Goal: Task Accomplishment & Management: Manage account settings

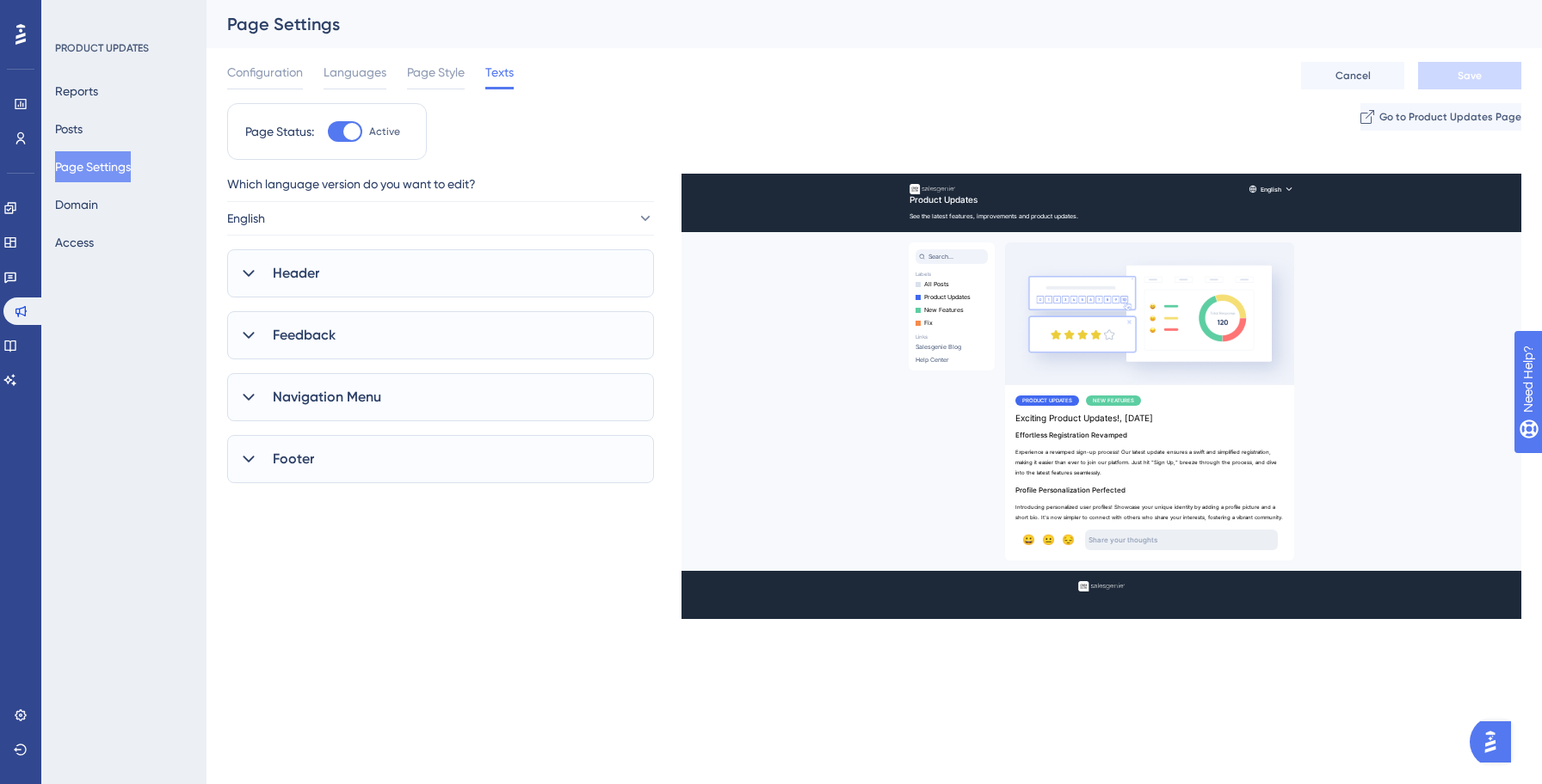
click at [869, 92] on div "Configuration Languages Page Style Texts Cancel Save" at bounding box center [874, 76] width 1294 height 55
click at [599, 132] on div "Page Status: Active Go to Product Updates Page" at bounding box center [874, 138] width 1294 height 70
click at [420, 279] on div "Header" at bounding box center [440, 273] width 427 height 49
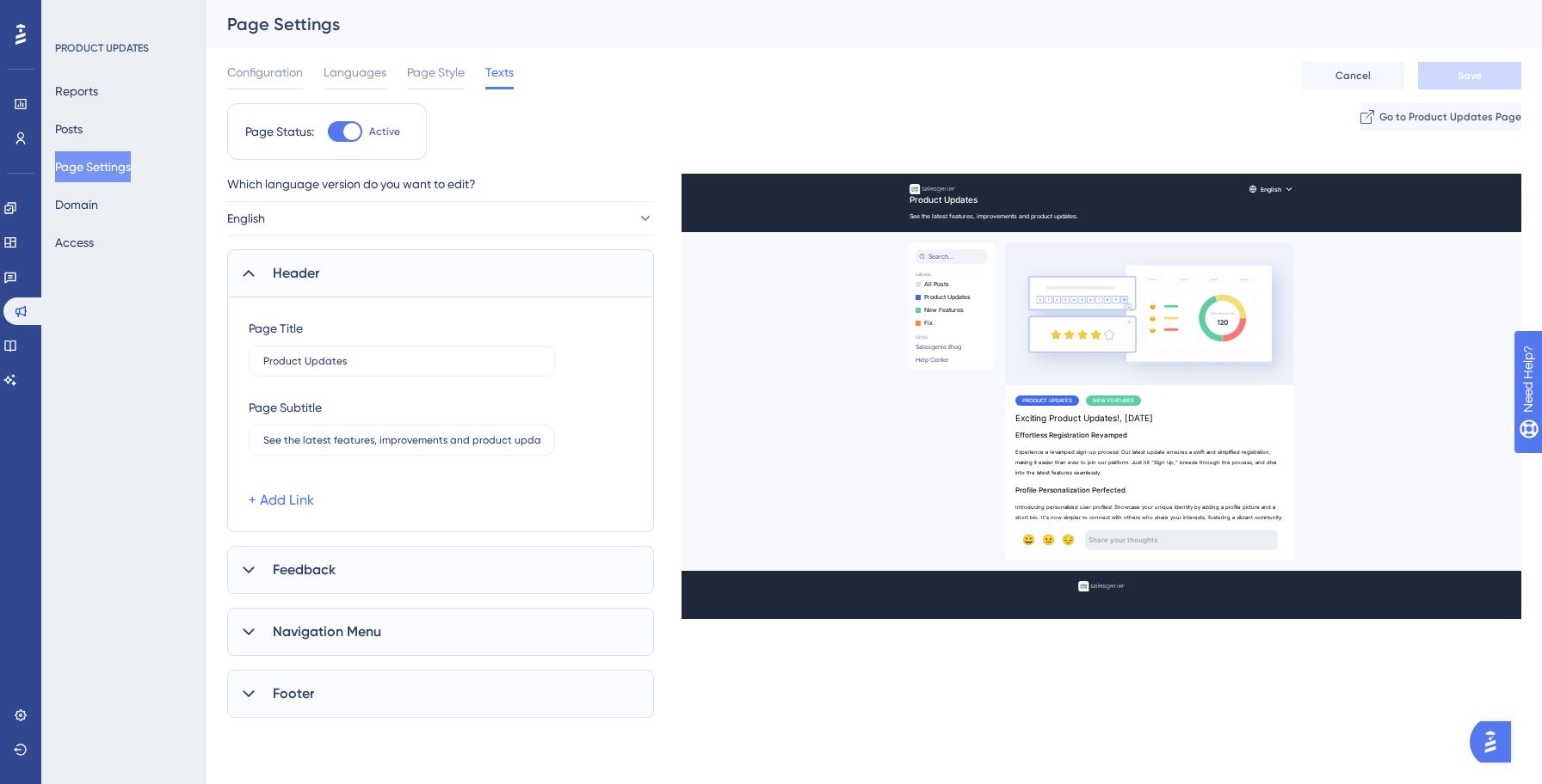
click at [420, 279] on div "Header" at bounding box center [440, 273] width 427 height 49
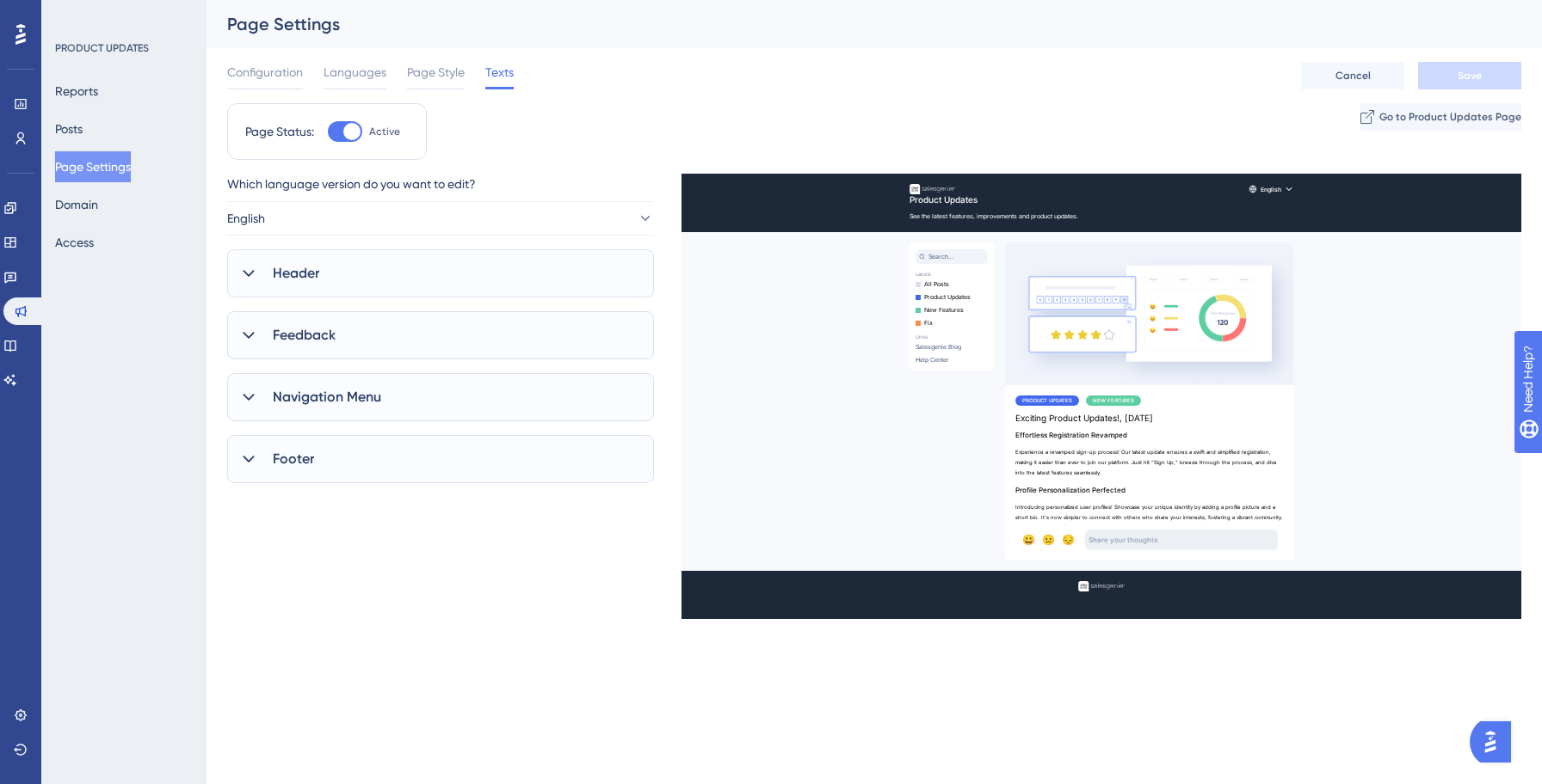
click at [326, 416] on div "Navigation Menu" at bounding box center [440, 397] width 427 height 49
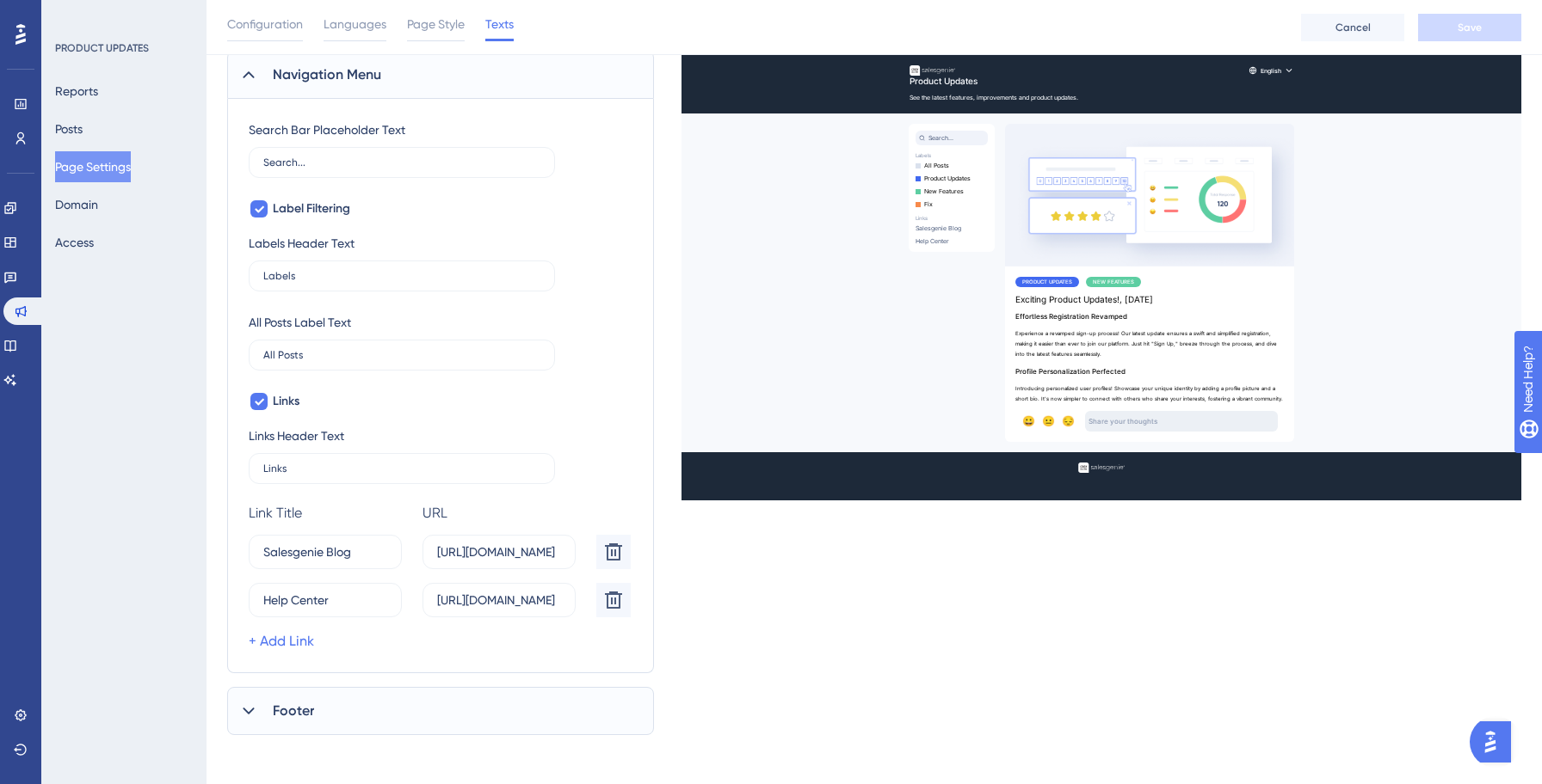
scroll to position [331, 0]
click at [484, 605] on input "https://help.userguiding.com/" at bounding box center [499, 599] width 124 height 19
paste input "kb.salesgenie.com/en"
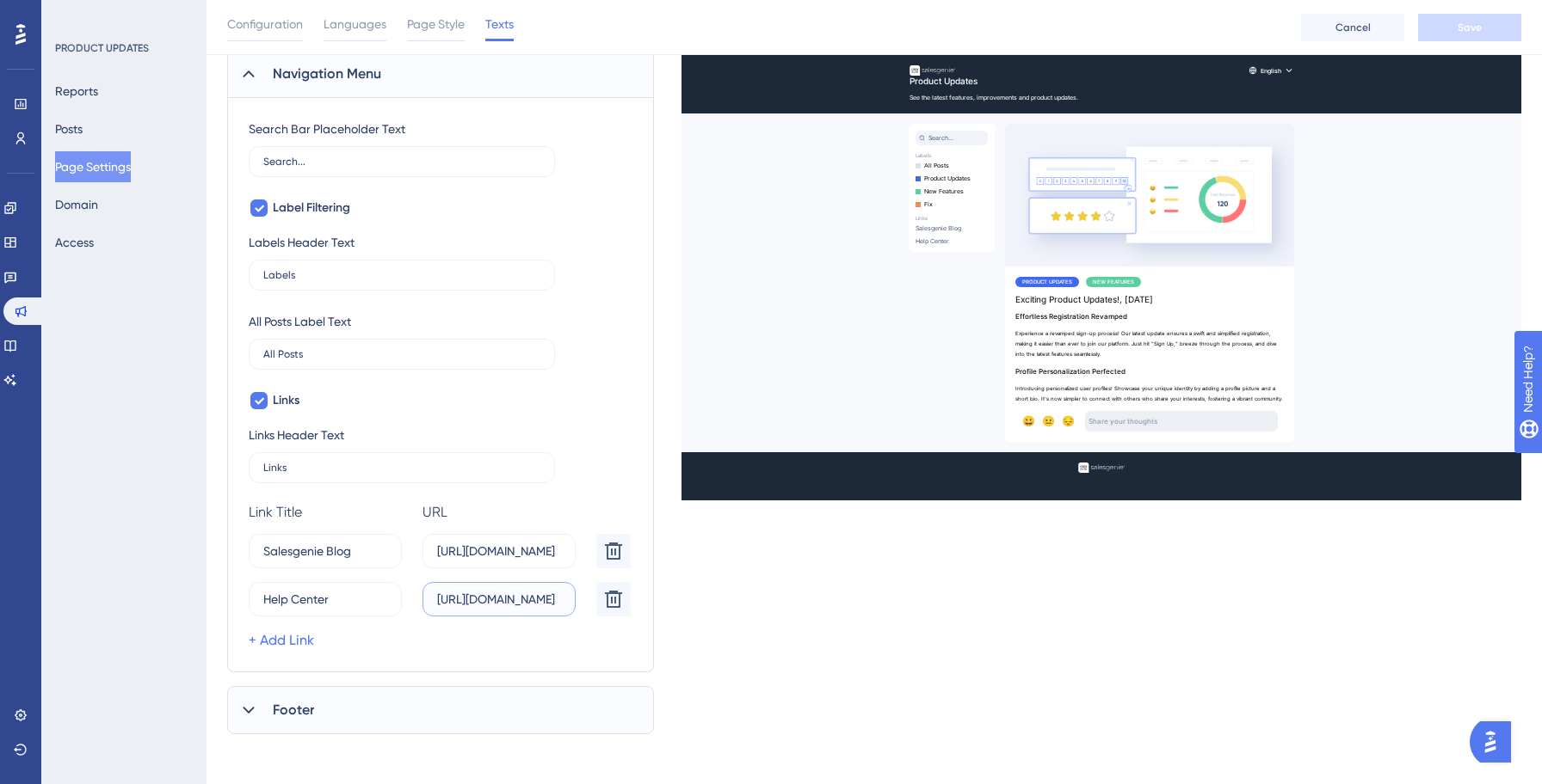
scroll to position [0, 41]
type input "https://kb.salesgenie.com/en"
click at [445, 637] on div "+ Add Link" at bounding box center [443, 641] width 389 height 21
click at [418, 714] on div "Footer" at bounding box center [440, 710] width 427 height 49
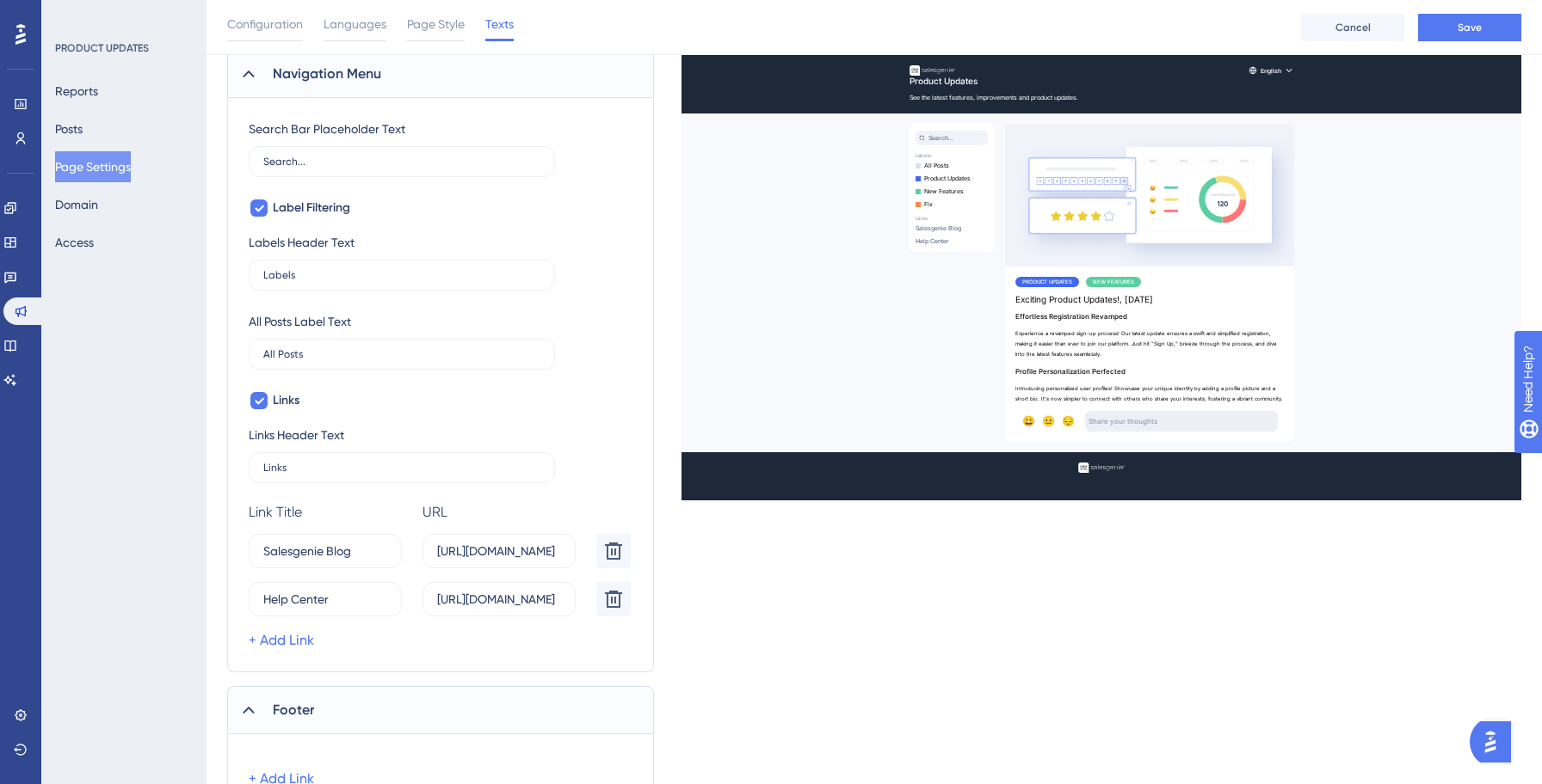
scroll to position [412, 0]
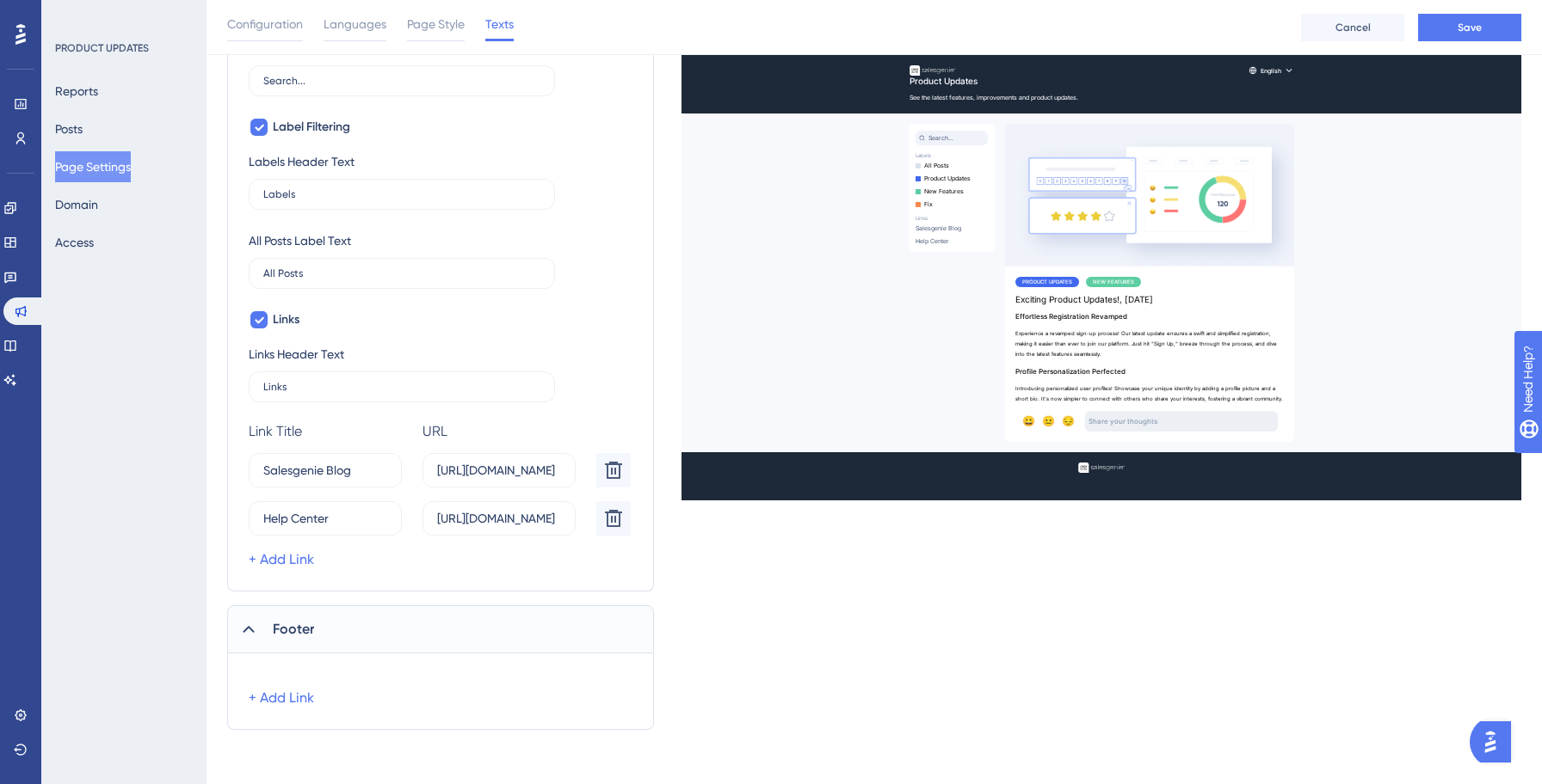
click at [388, 634] on div "Footer" at bounding box center [440, 630] width 427 height 49
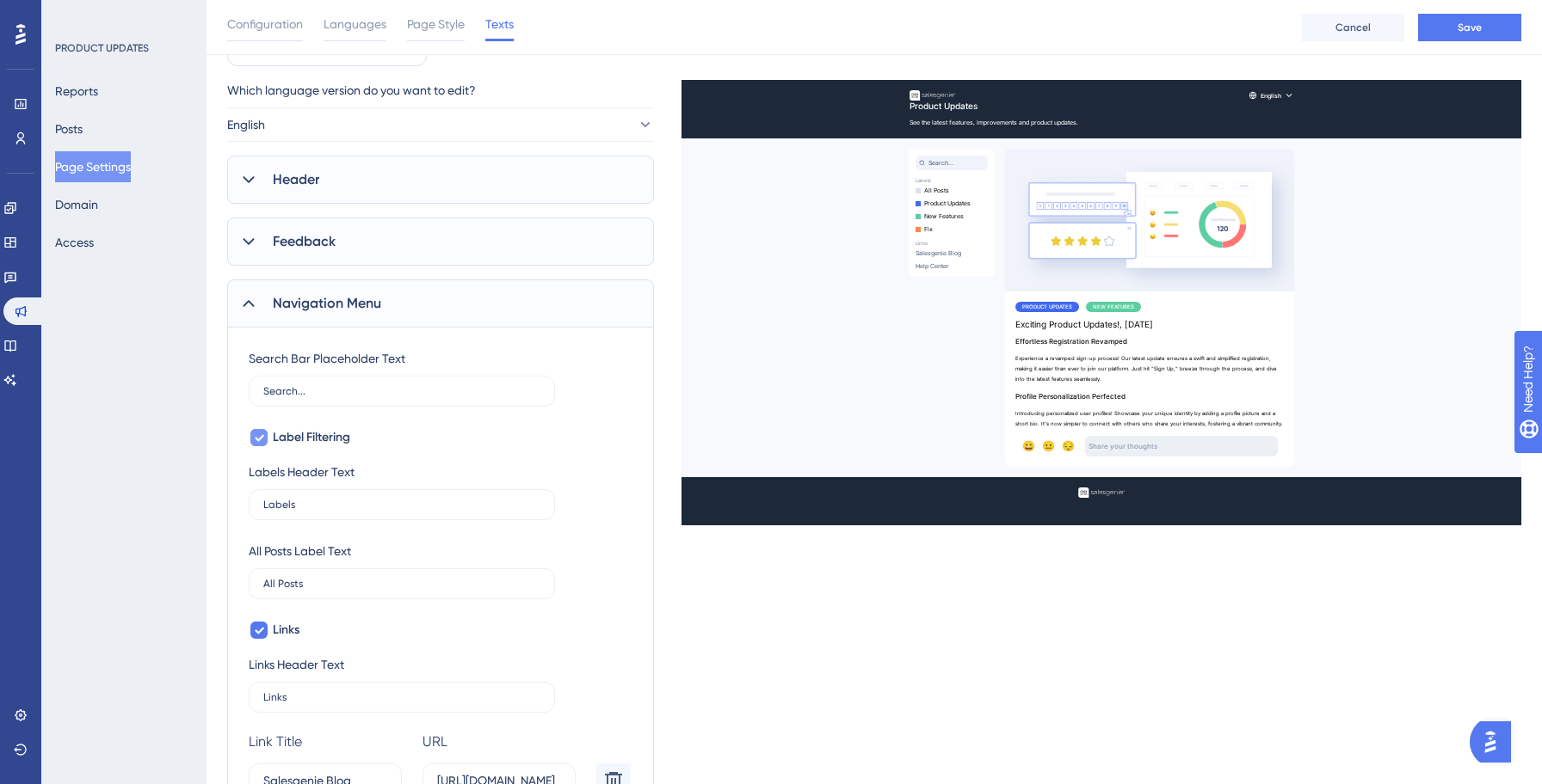
scroll to position [99, 0]
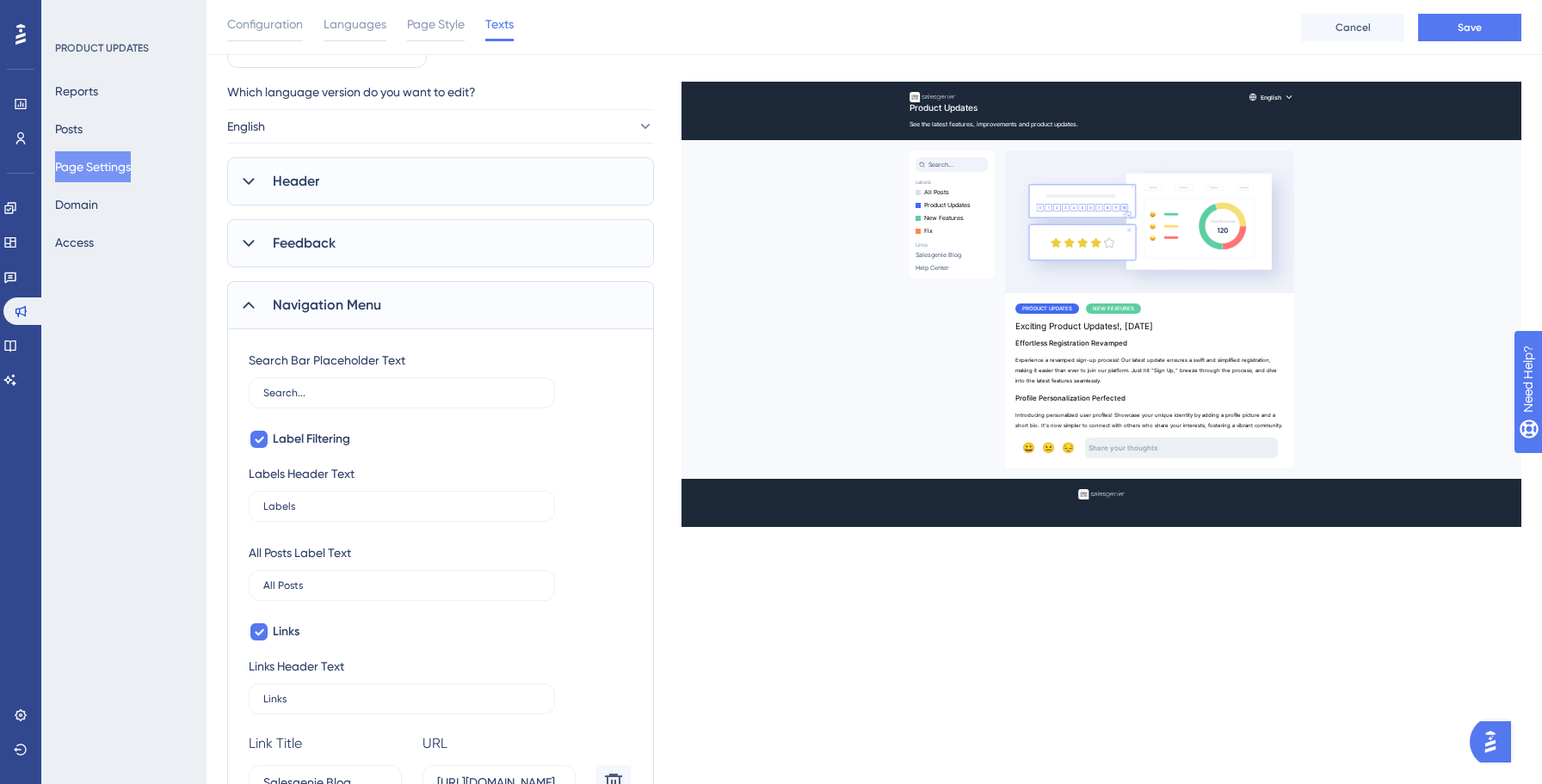
click at [252, 296] on icon at bounding box center [249, 305] width 17 height 17
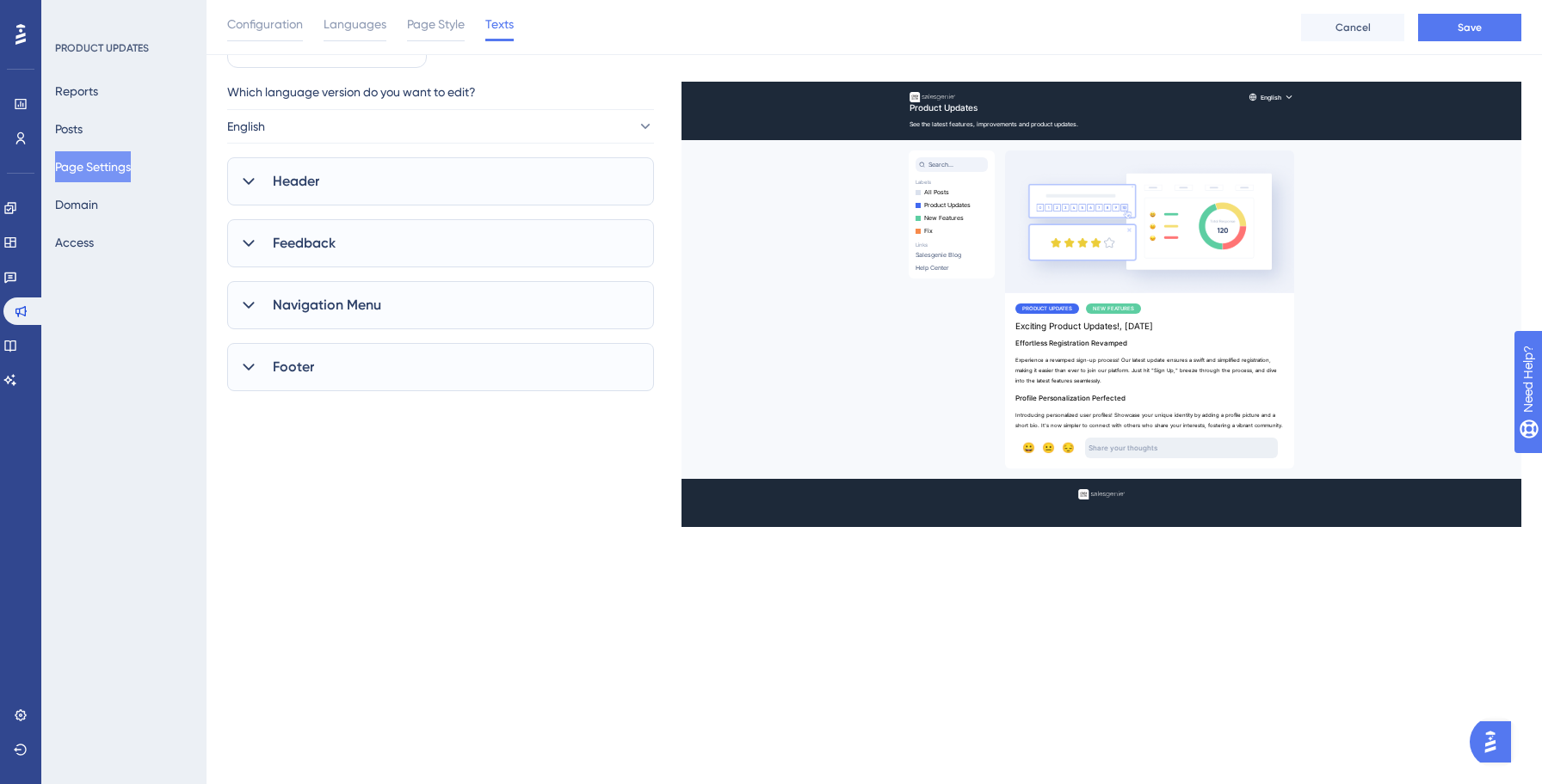
click at [250, 253] on div "Feedback" at bounding box center [440, 243] width 427 height 49
click at [250, 254] on div "Feedback" at bounding box center [440, 243] width 427 height 49
click at [296, 314] on span "Navigation Menu" at bounding box center [327, 306] width 109 height 21
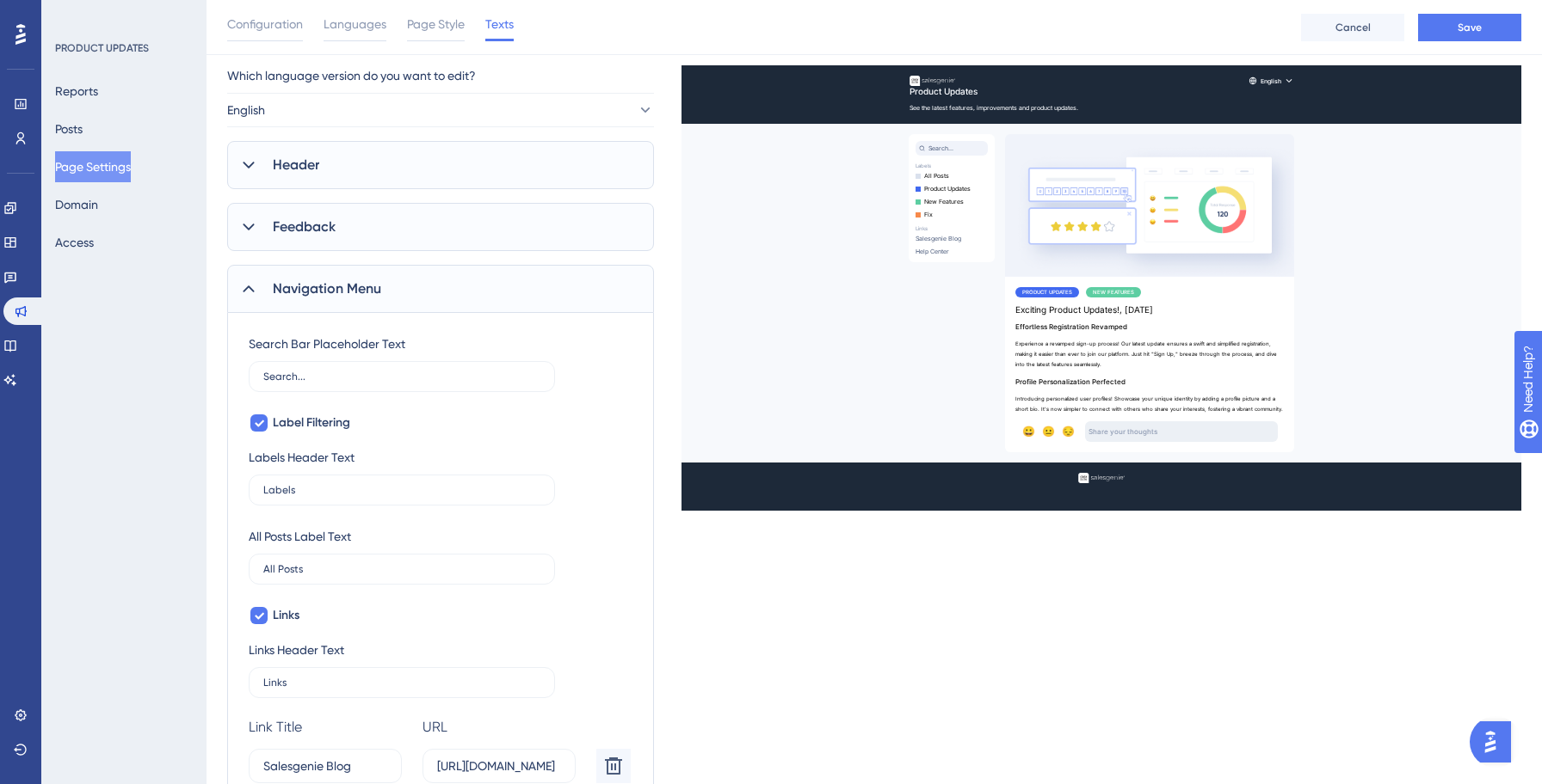
scroll to position [50, 0]
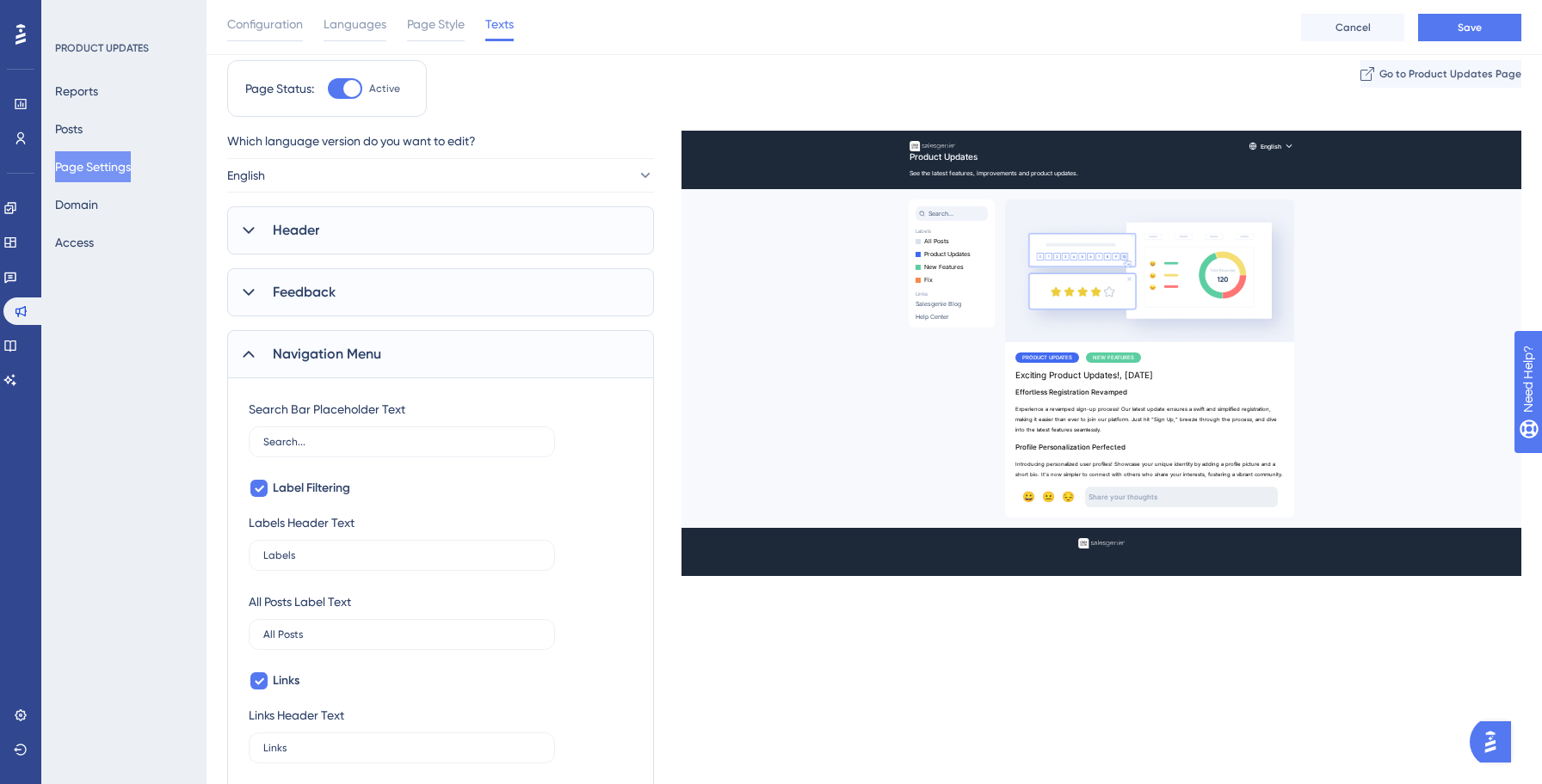
click at [340, 228] on div "Header" at bounding box center [440, 231] width 427 height 49
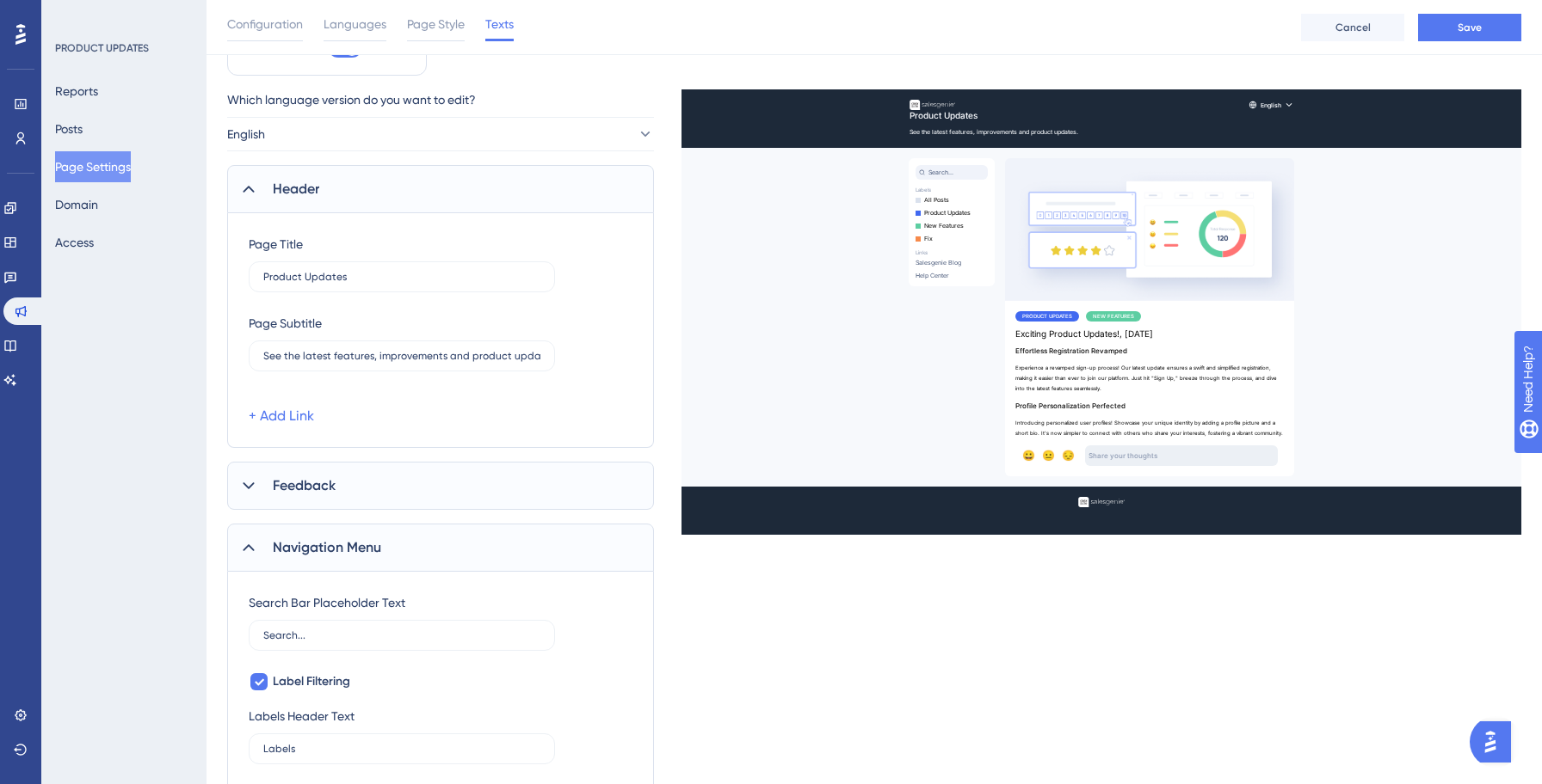
scroll to position [108, 0]
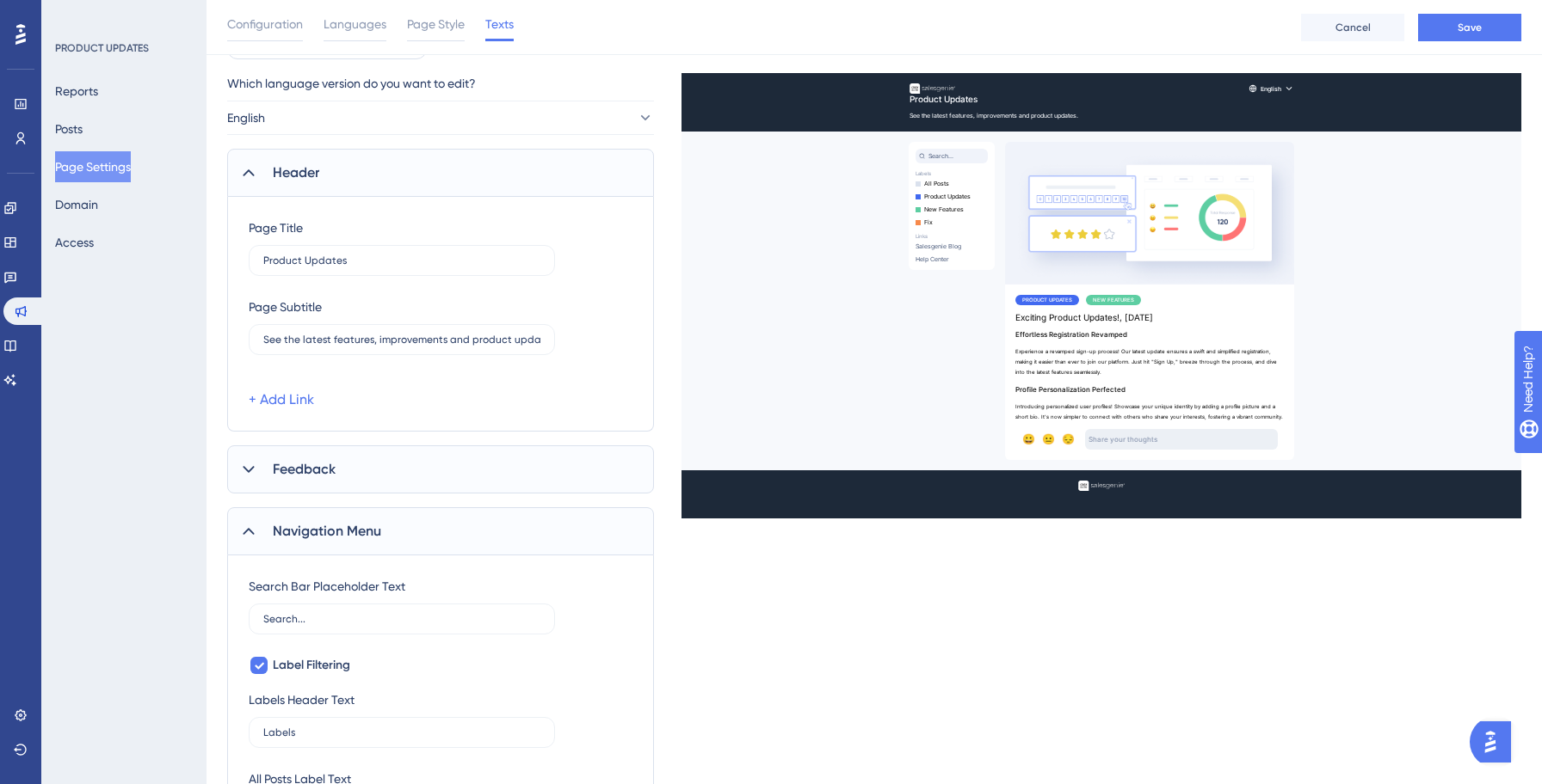
click at [447, 474] on div "Feedback" at bounding box center [440, 470] width 427 height 49
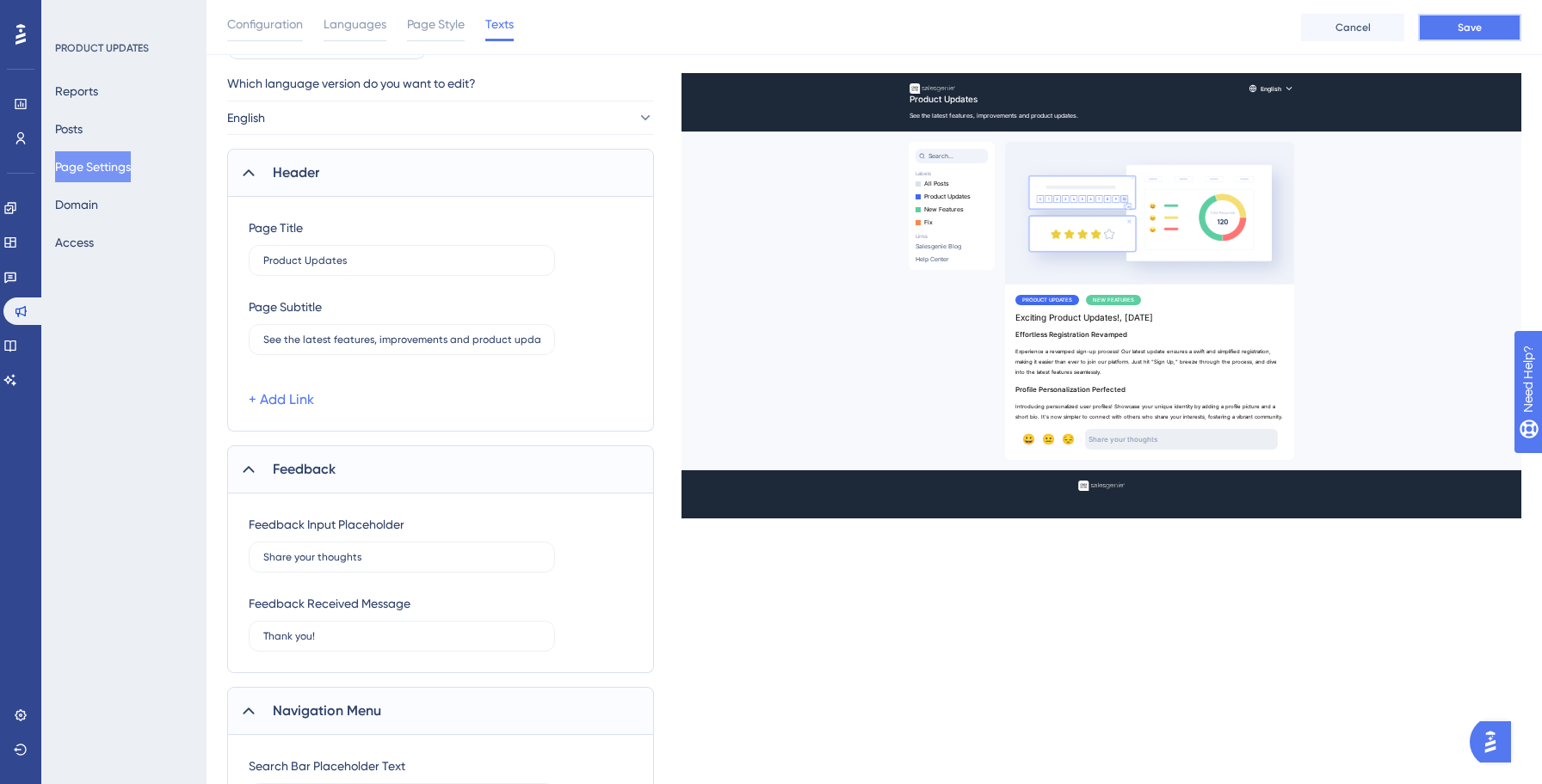
click at [1459, 25] on span "Save" at bounding box center [1469, 28] width 24 height 13
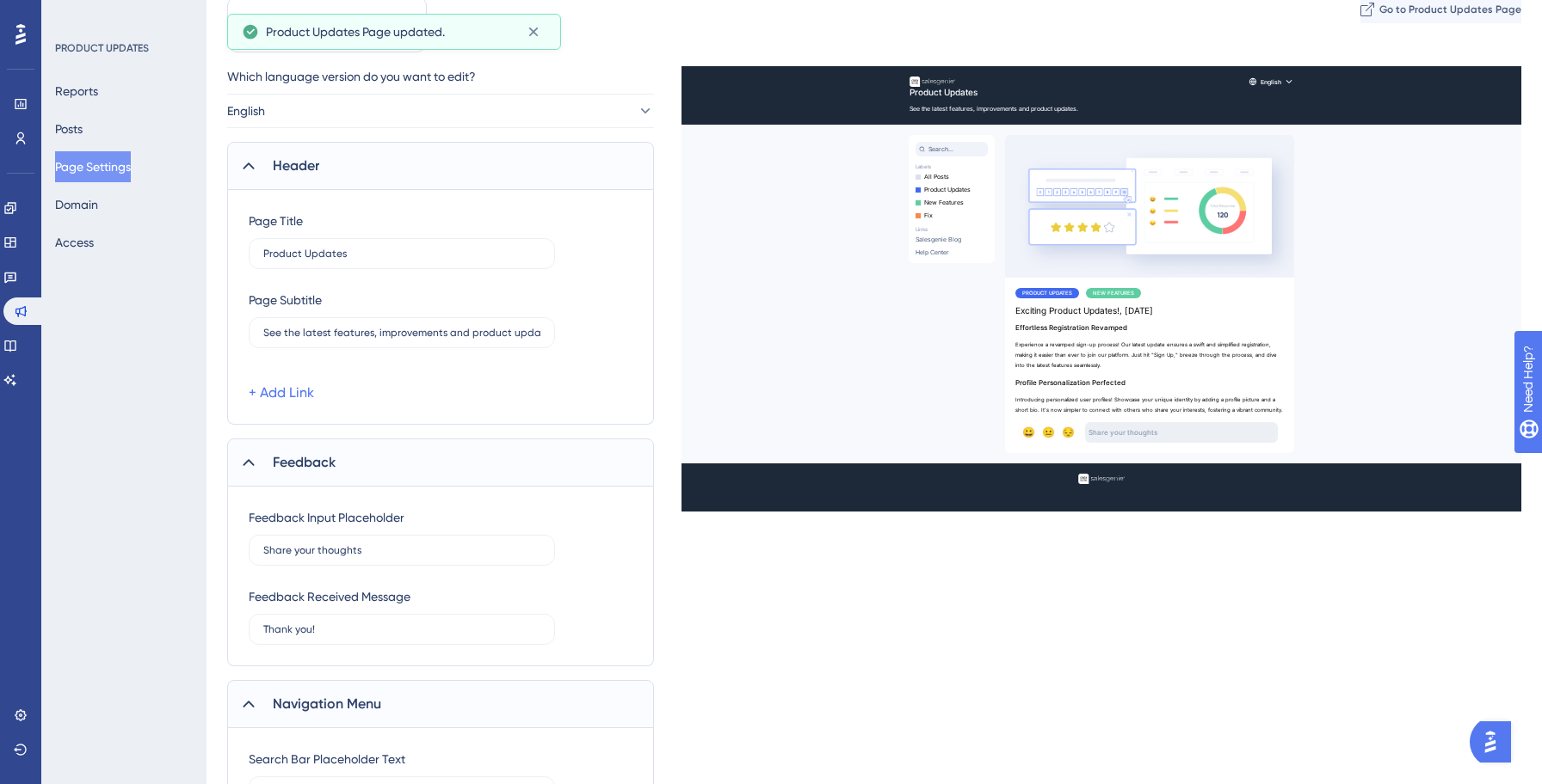
scroll to position [0, 0]
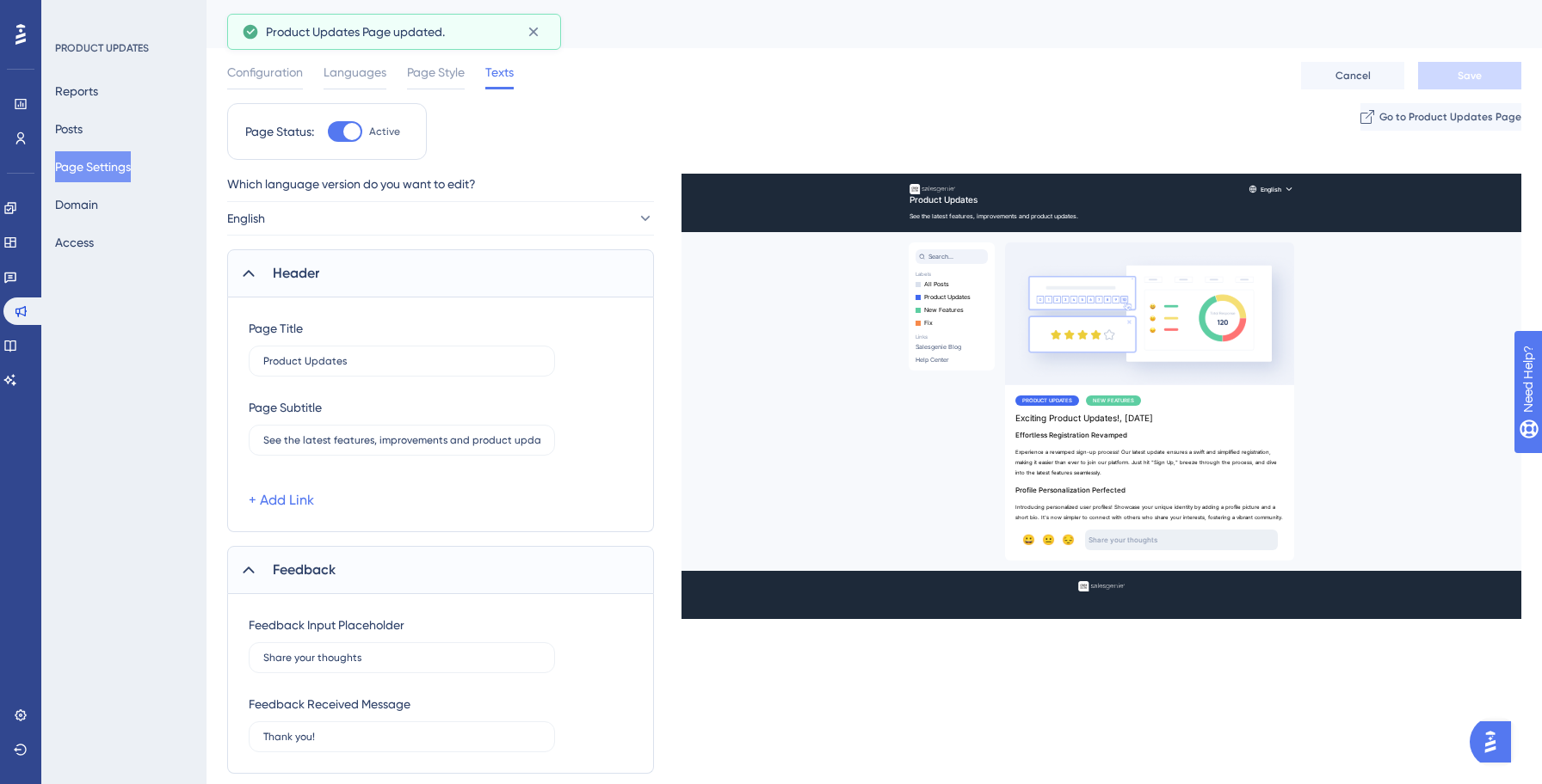
click at [119, 167] on button "Page Settings" at bounding box center [92, 167] width 75 height 31
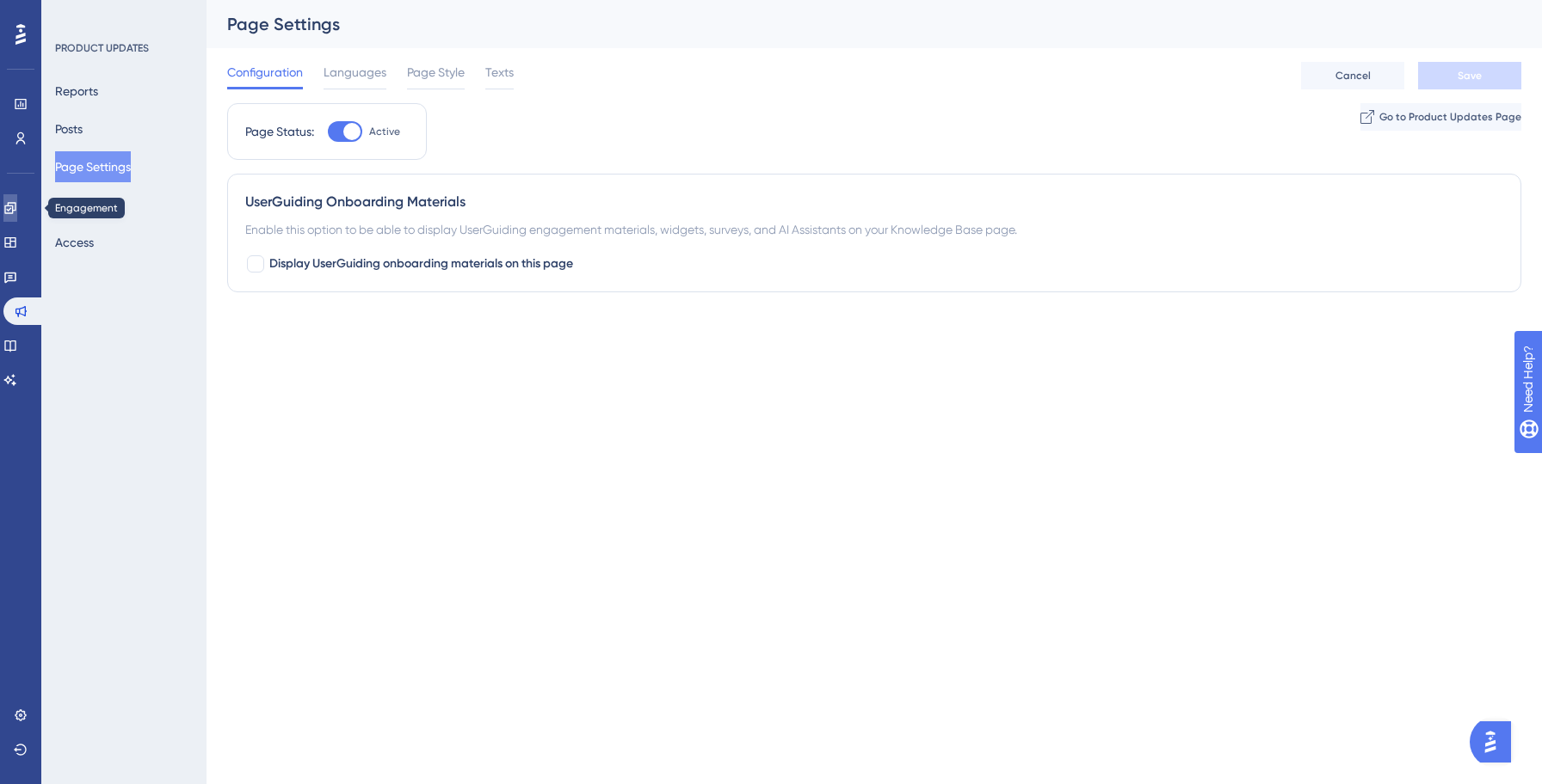
click at [15, 205] on icon at bounding box center [10, 208] width 11 height 11
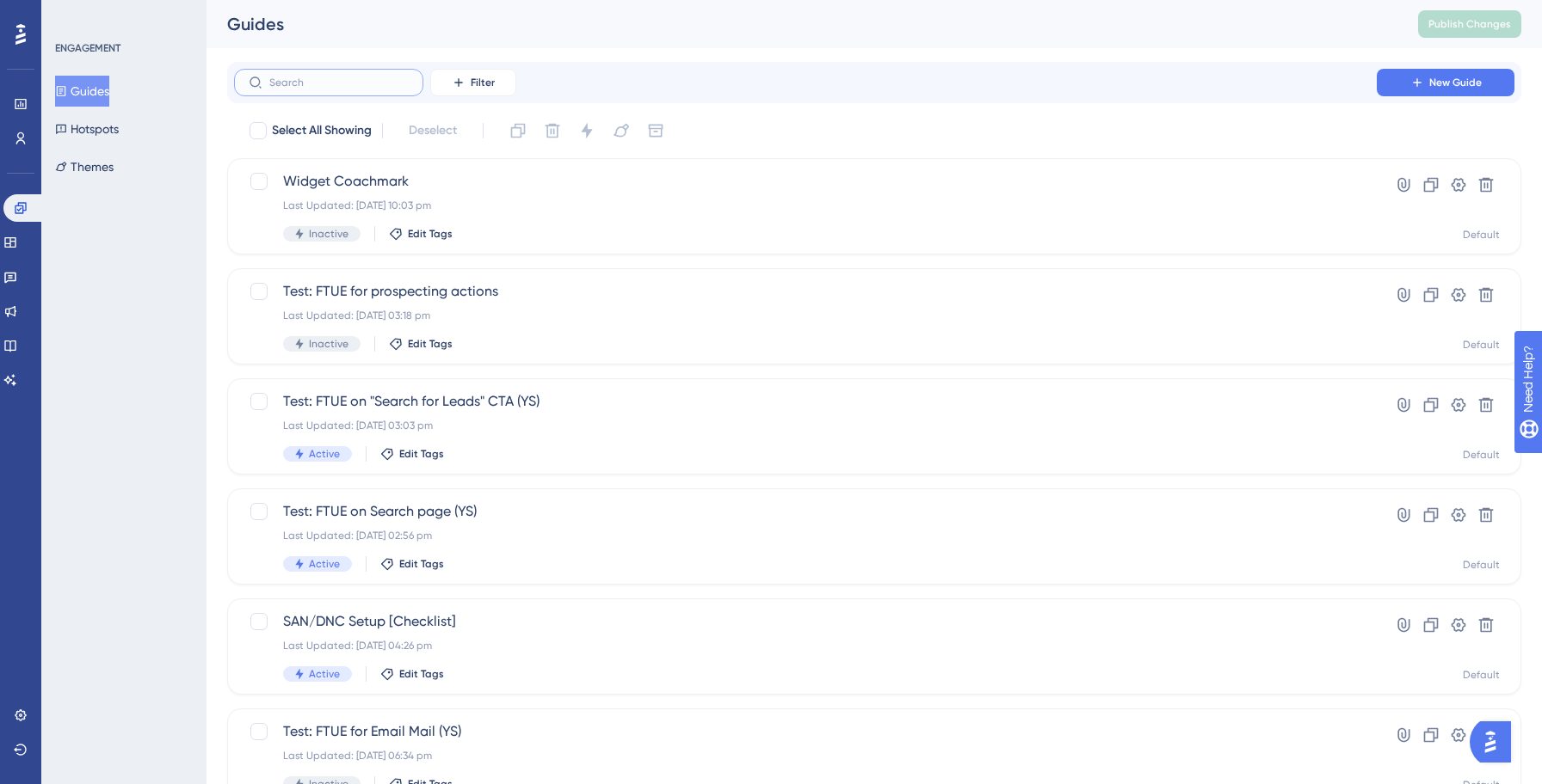
click at [300, 86] on input "text" at bounding box center [339, 82] width 139 height 12
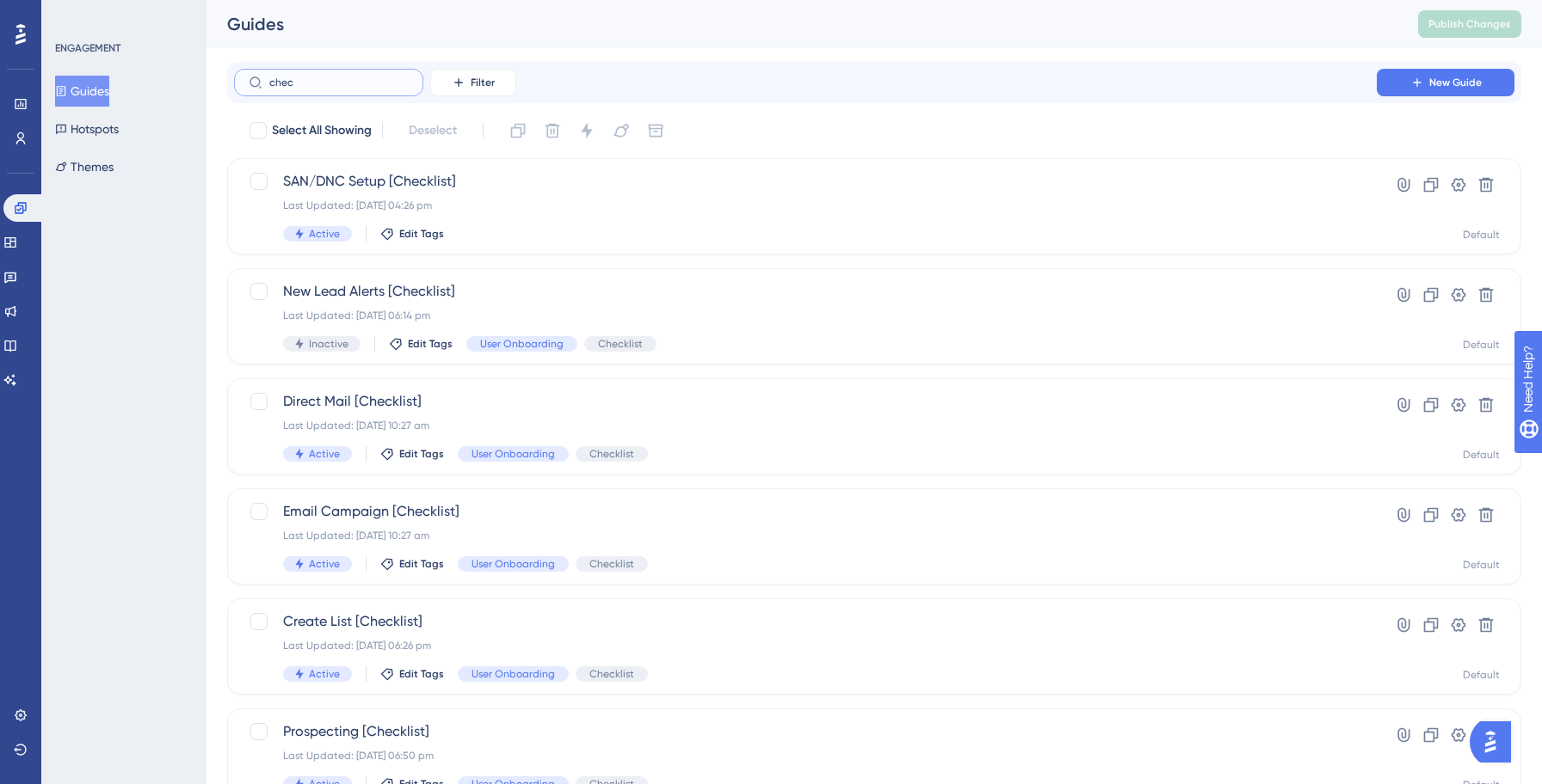
type input "check"
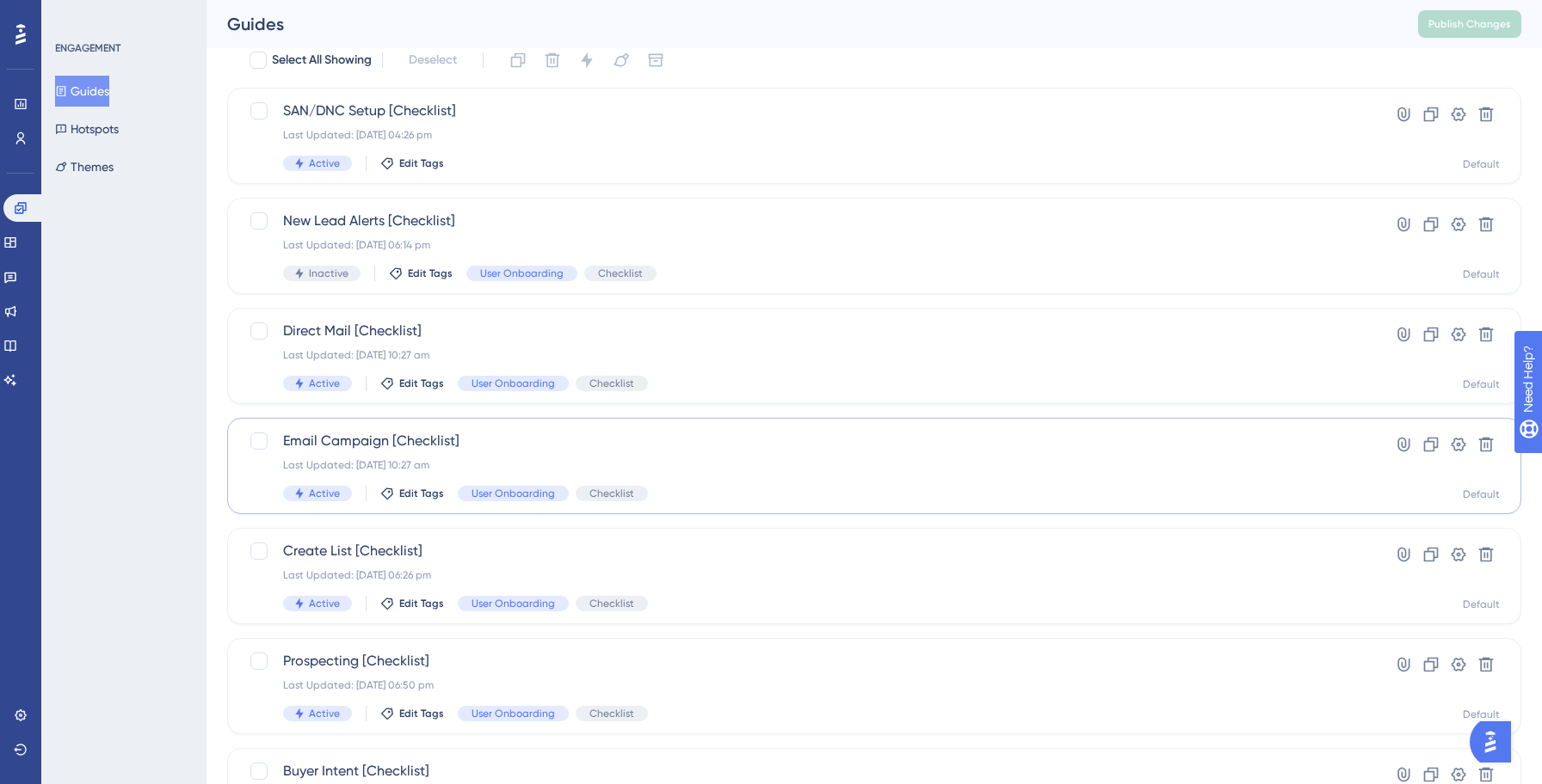
scroll to position [101, 0]
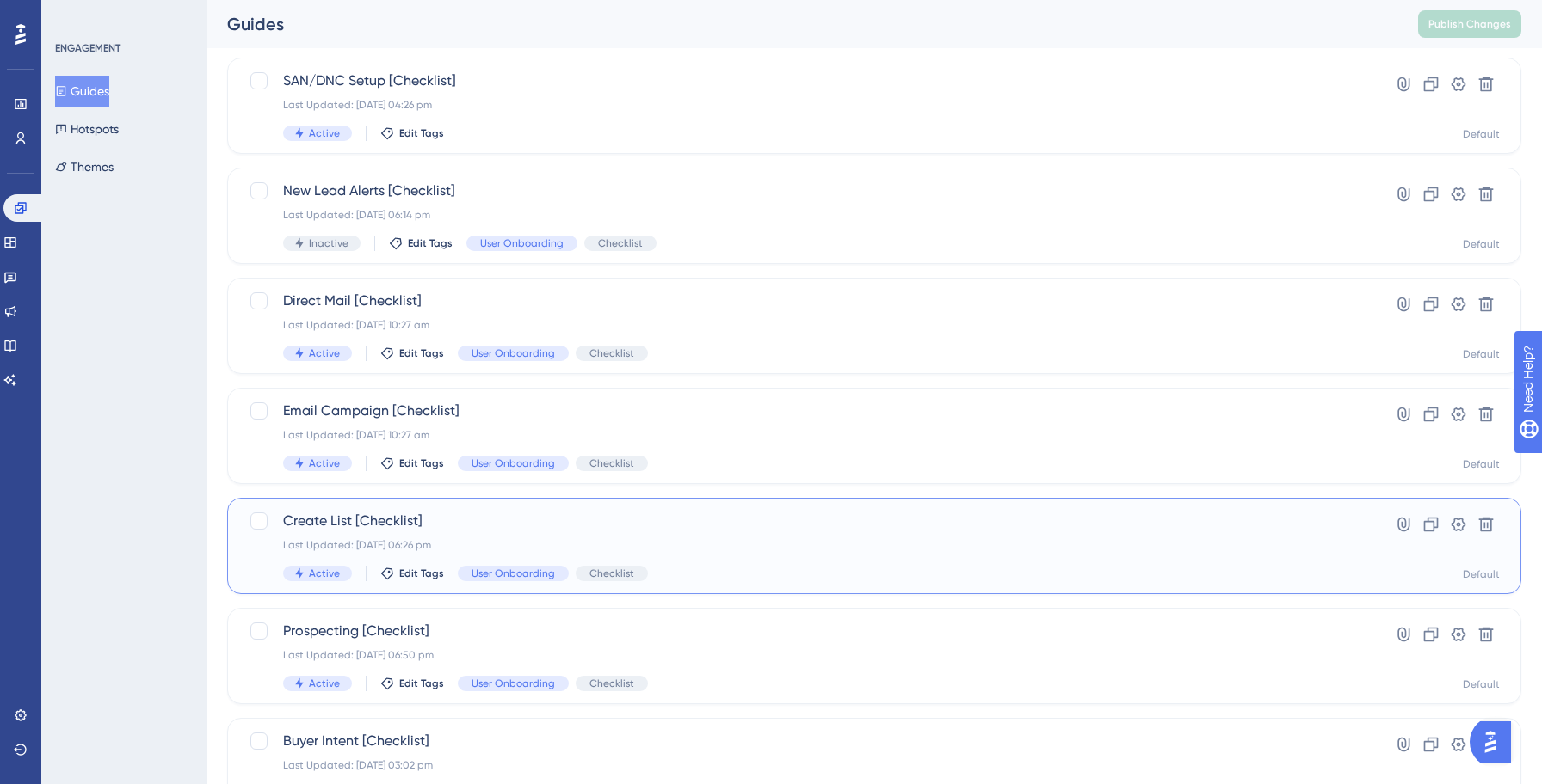
click at [706, 549] on div "Last Updated: 23 Sept 2025 06:26 pm" at bounding box center [805, 545] width 1045 height 13
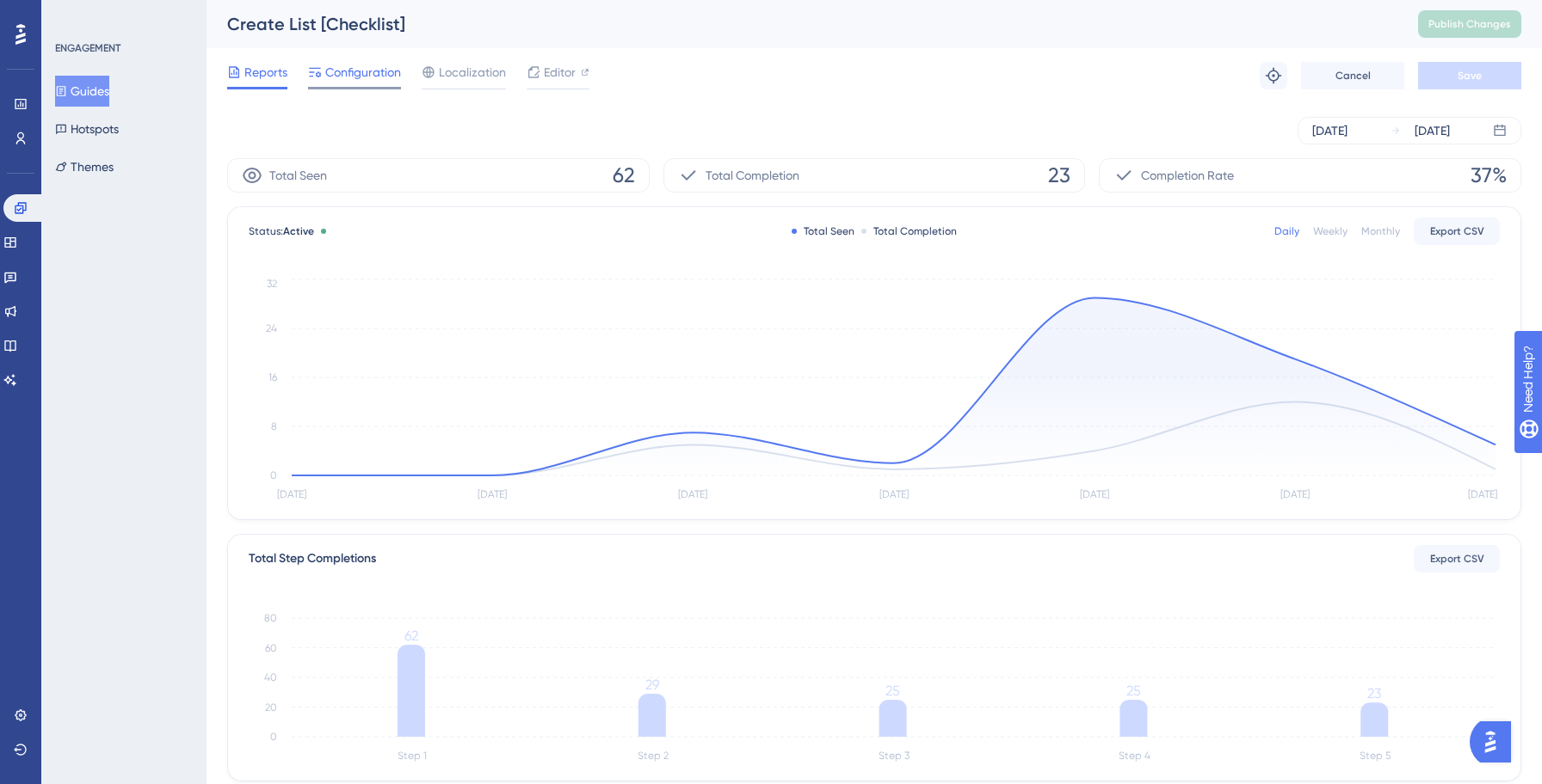
click at [359, 67] on span "Configuration" at bounding box center [362, 72] width 75 height 21
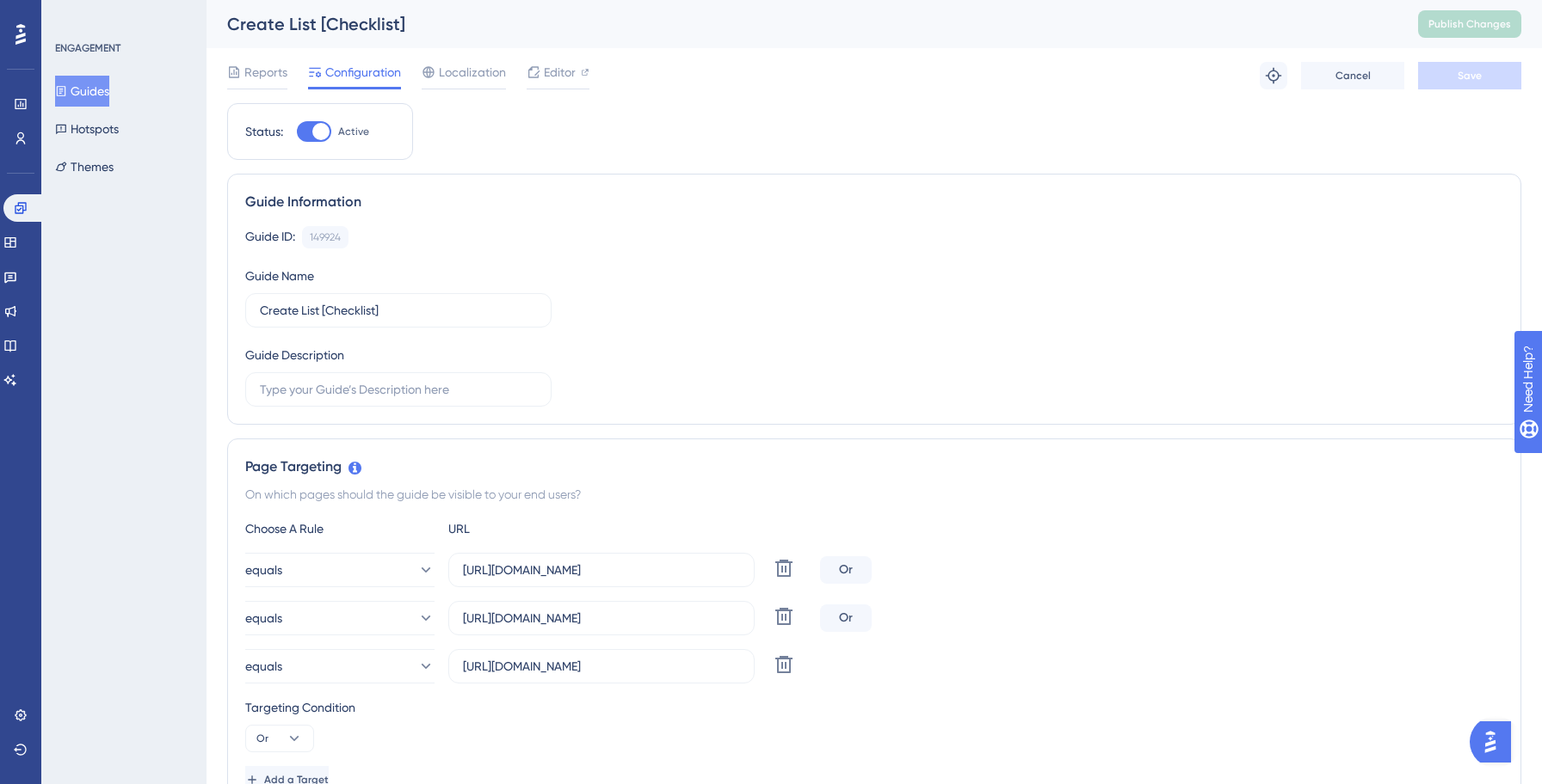
click at [91, 88] on button "Guides" at bounding box center [82, 90] width 54 height 31
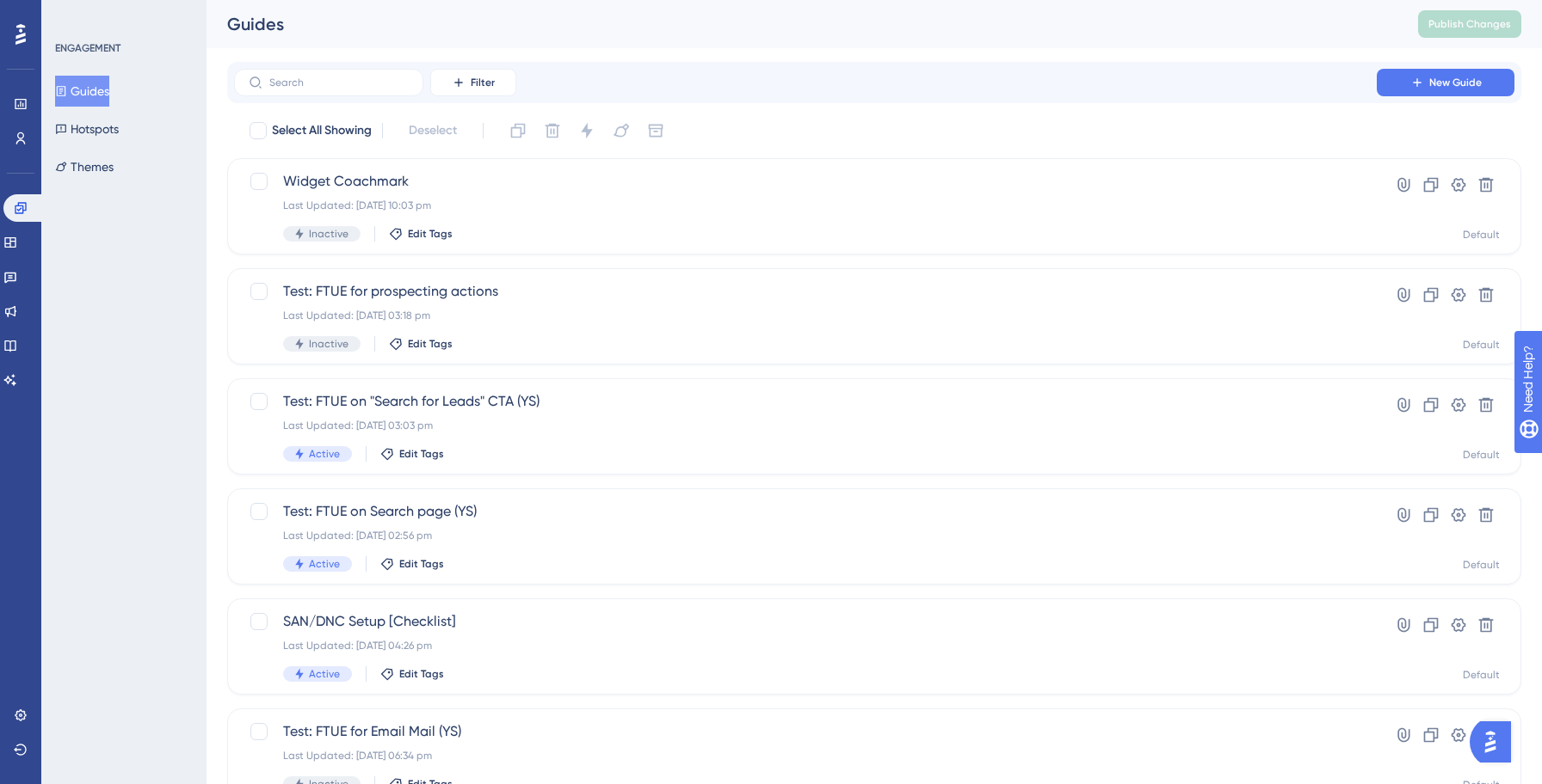
click at [112, 372] on div "ENGAGEMENT Guides Hotspots Themes" at bounding box center [123, 392] width 165 height 784
click at [120, 287] on div "ENGAGEMENT Guides Hotspots Themes" at bounding box center [123, 392] width 165 height 784
